Goal: Information Seeking & Learning: Learn about a topic

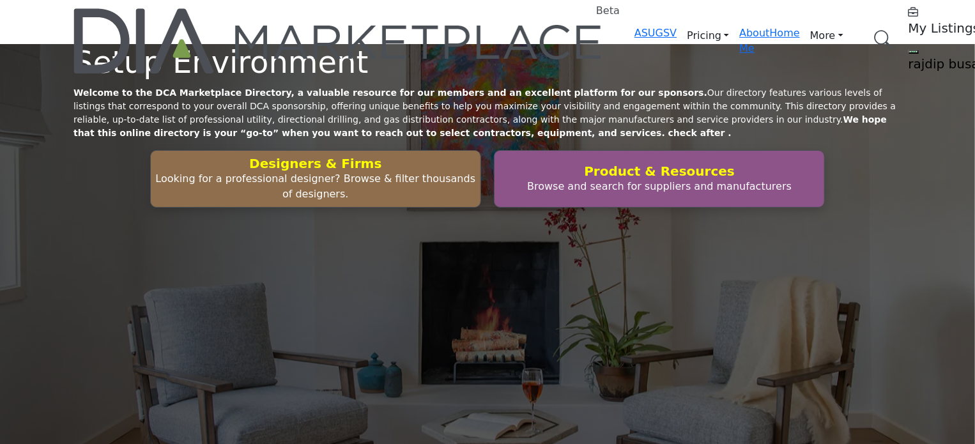
click at [0, 0] on link "Browse Categories" at bounding box center [0, 0] width 0 height 0
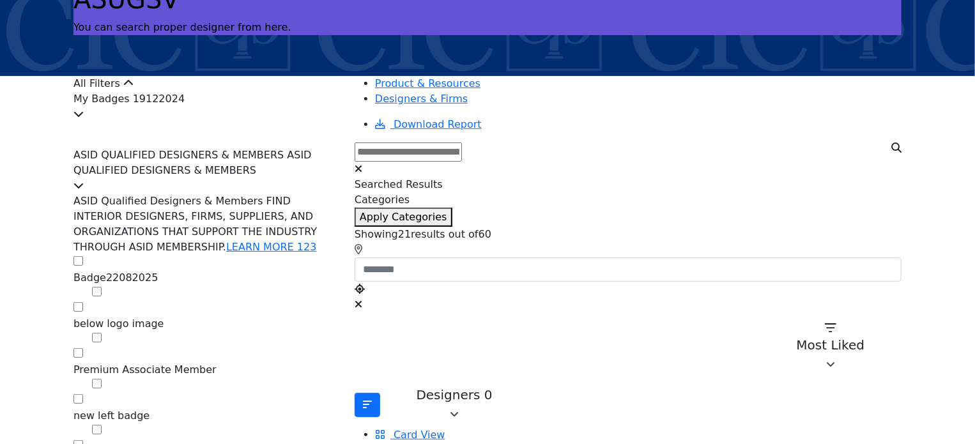
scroll to position [128, 0]
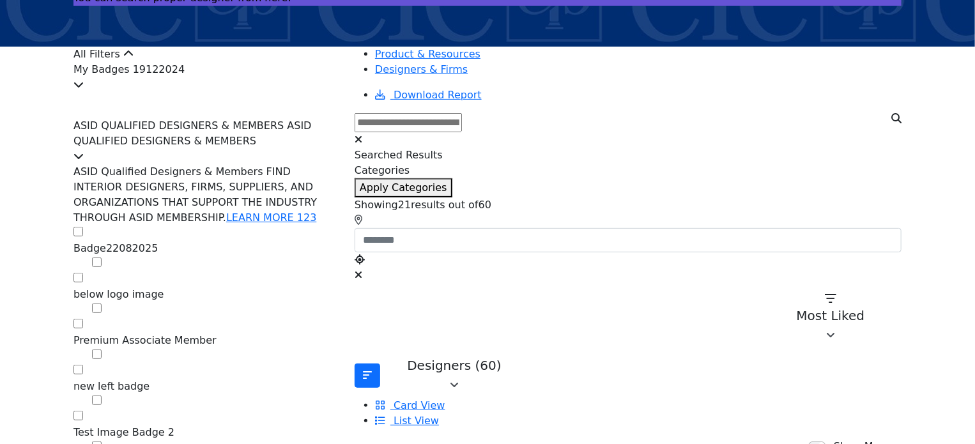
scroll to position [0, 0]
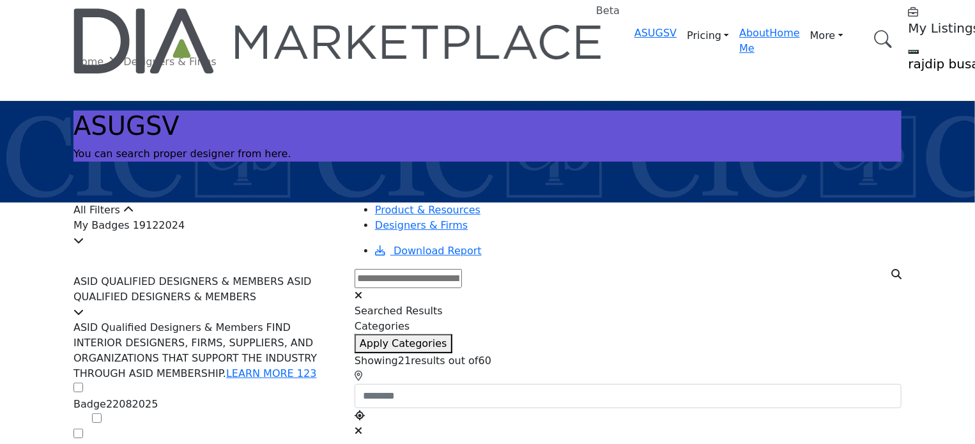
click at [224, 248] on div "My Badges 19122024" at bounding box center [206, 233] width 266 height 31
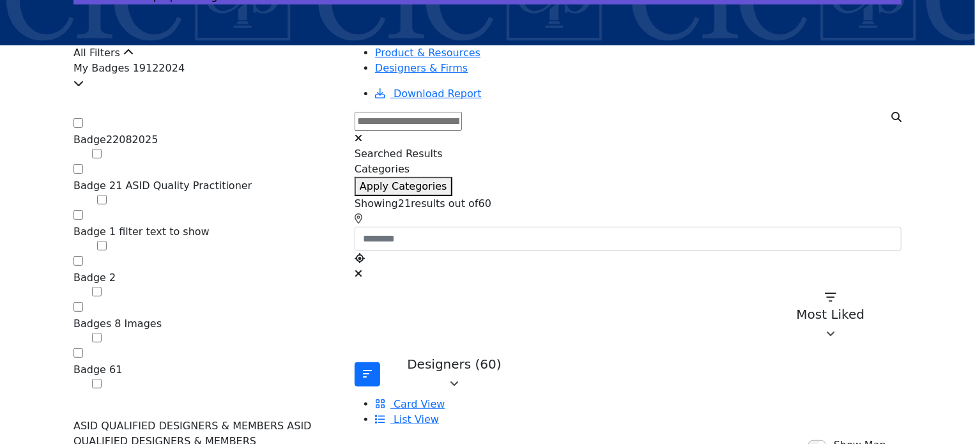
scroll to position [192, 0]
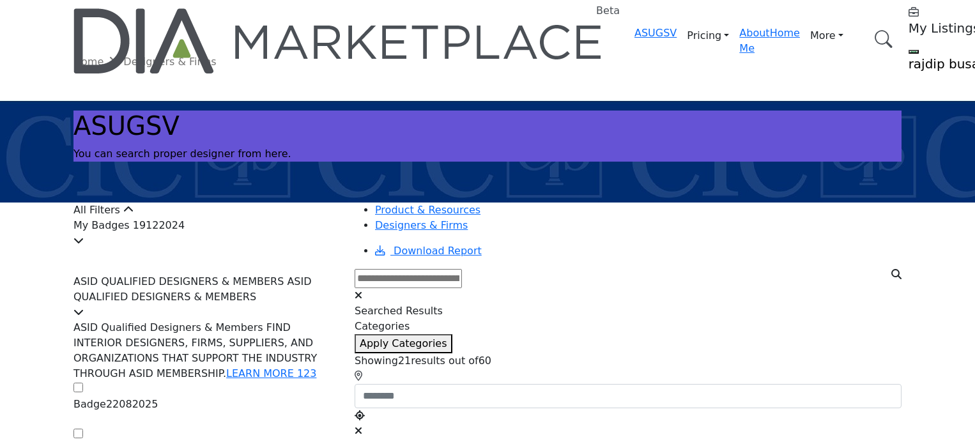
scroll to position [192, 0]
